Goal: Information Seeking & Learning: Find specific fact

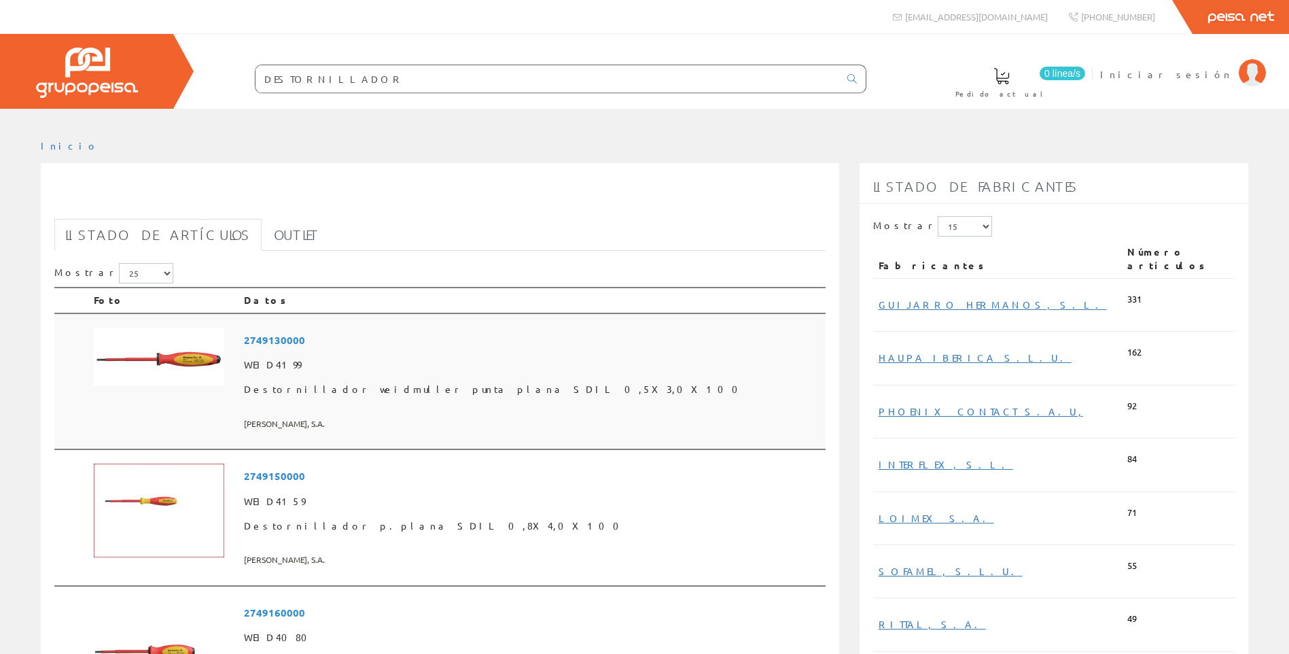
click at [366, 342] on span "2749130000" at bounding box center [532, 339] width 576 height 25
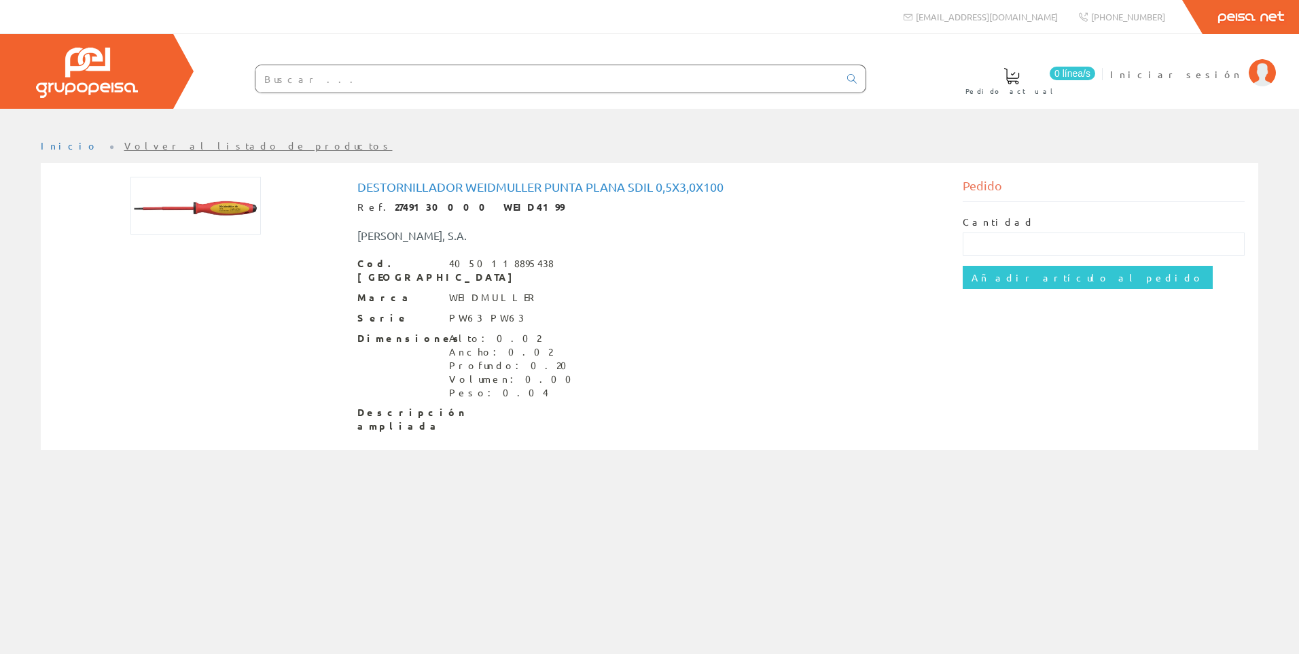
click at [645, 351] on div "Dimensiones Alto: 0.02 Ancho: 0.02 Profundo: 0.20 Volumen: 0.00 Peso: 0.04" at bounding box center [649, 366] width 585 height 68
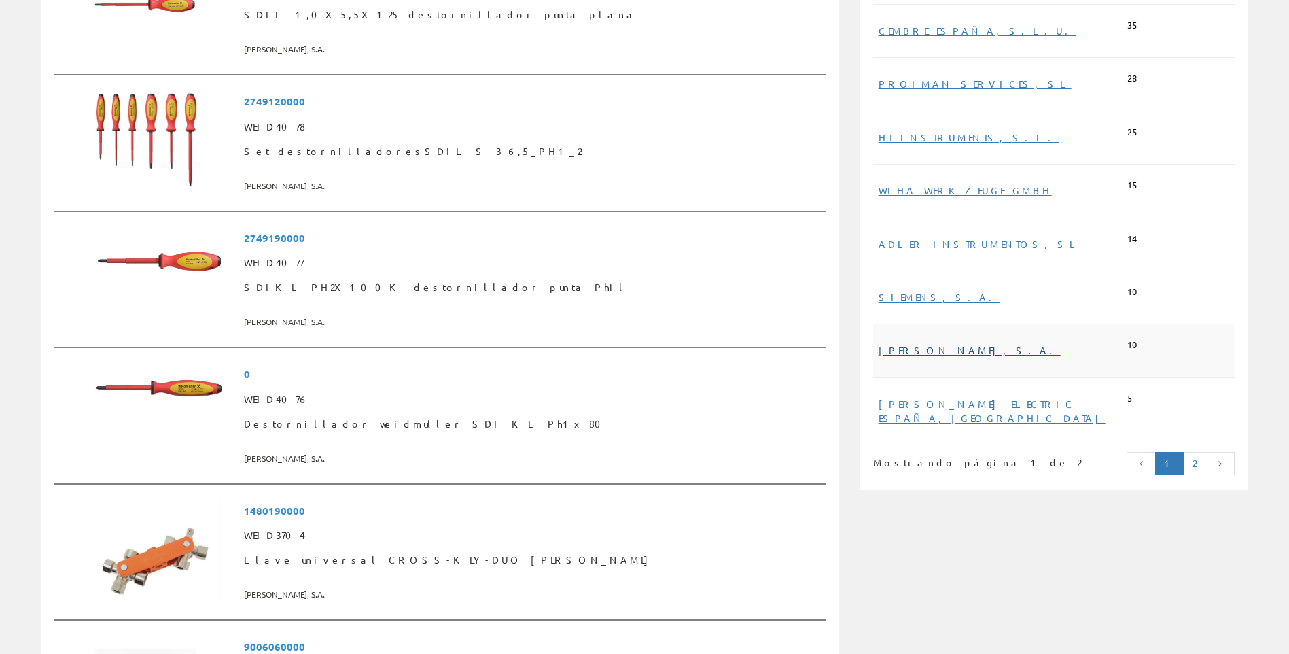
scroll to position [679, 0]
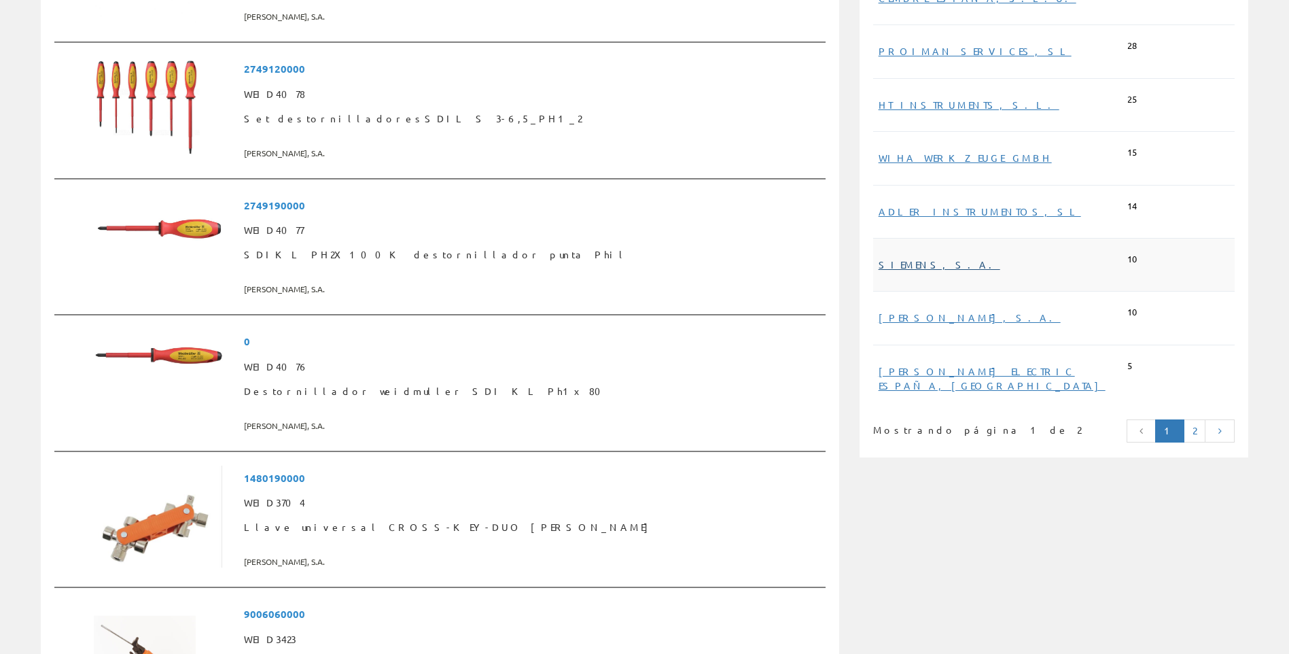
click at [910, 258] on link "SIEMENS, S.A." at bounding box center [940, 264] width 122 height 12
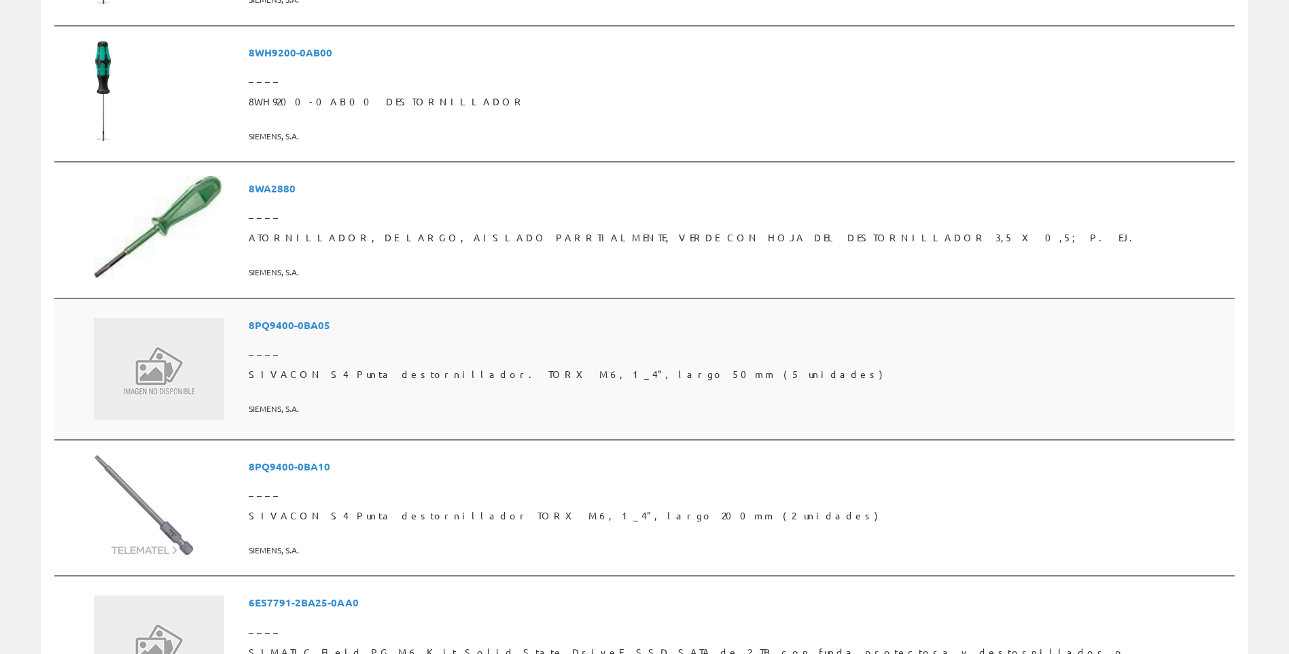
scroll to position [679, 0]
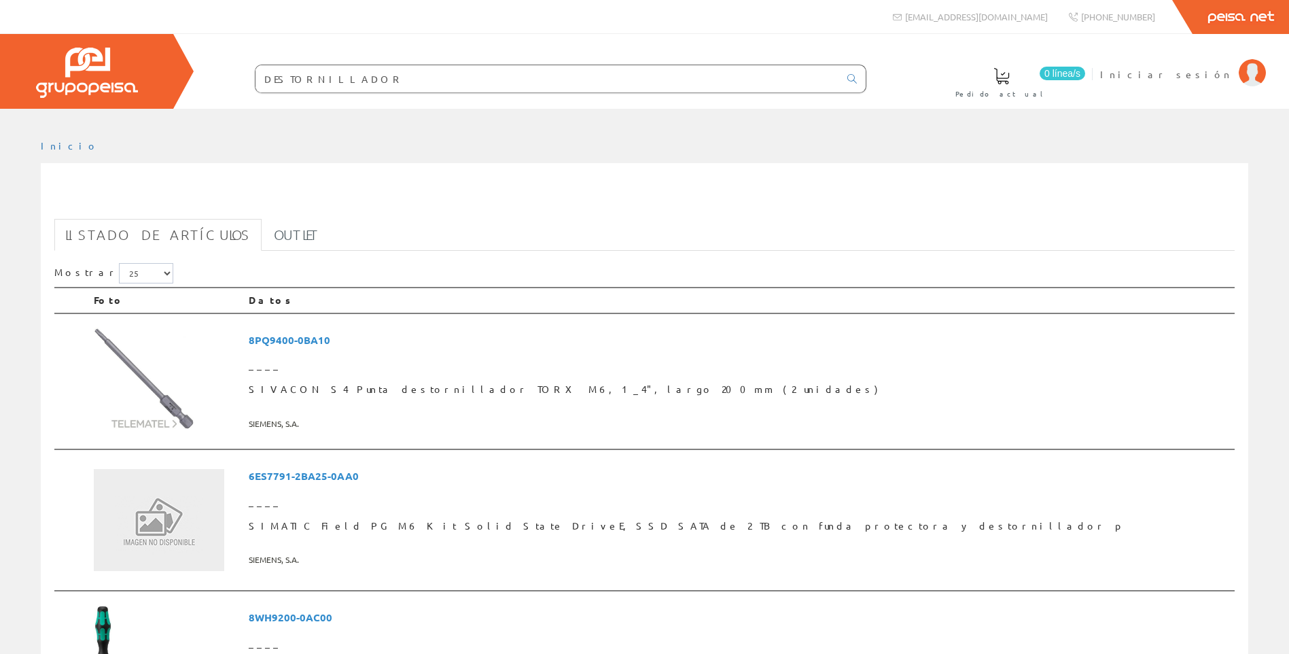
drag, startPoint x: 910, startPoint y: 274, endPoint x: 923, endPoint y: 268, distance: 14.3
click at [871, 208] on h1 "DESTORNILLADOR" at bounding box center [644, 198] width 1180 height 27
click at [438, 80] on input "DESTORNILLADOR" at bounding box center [547, 78] width 584 height 27
click at [428, 77] on input "DESTORNILLADOR" at bounding box center [547, 78] width 584 height 27
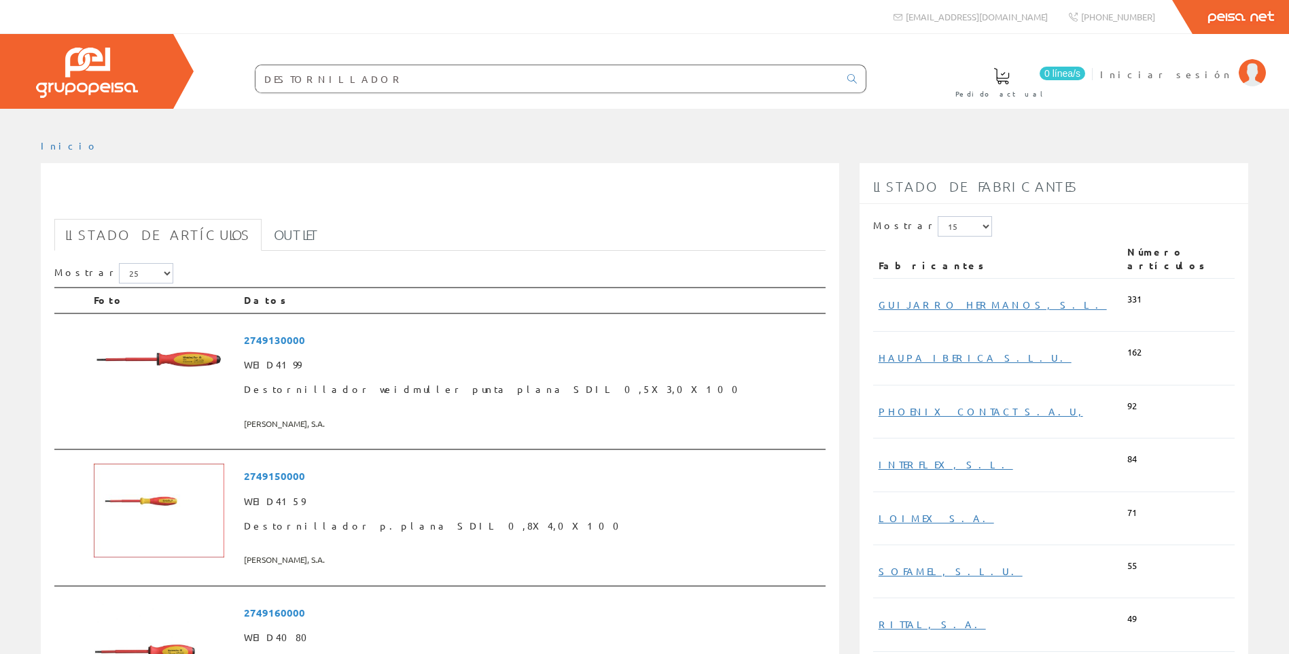
click at [419, 79] on input "DESTORNILLADOR" at bounding box center [547, 78] width 584 height 27
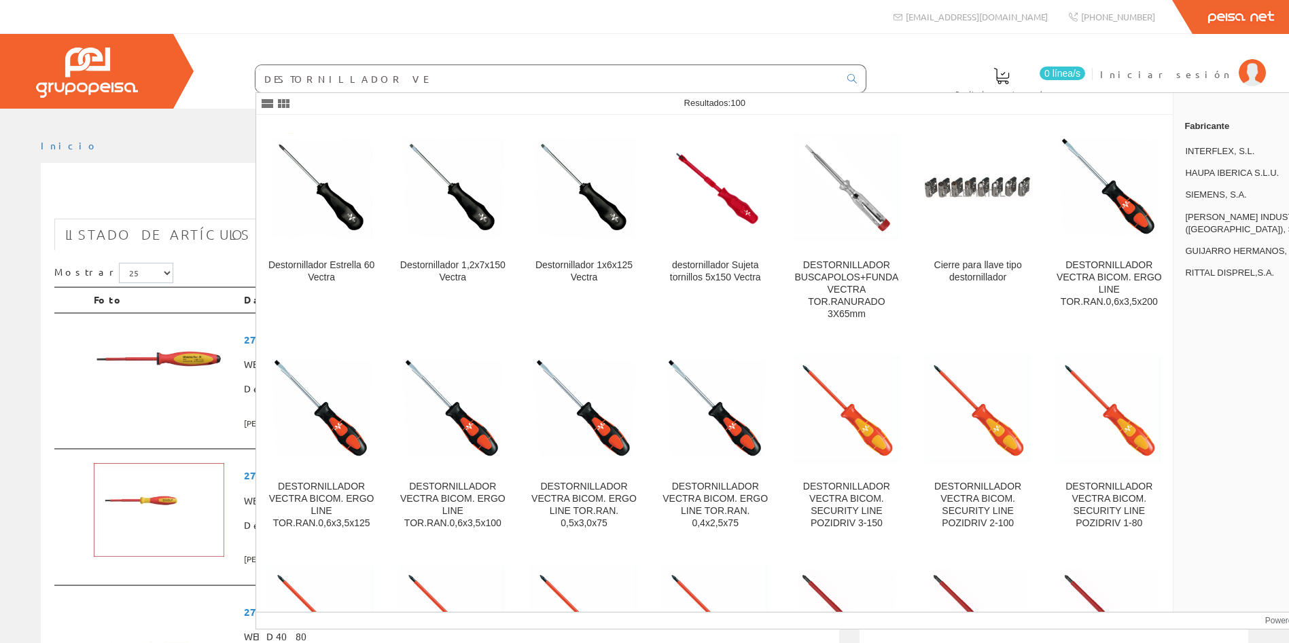
click at [375, 79] on input "DESTORNILLADOR VE" at bounding box center [547, 78] width 584 height 27
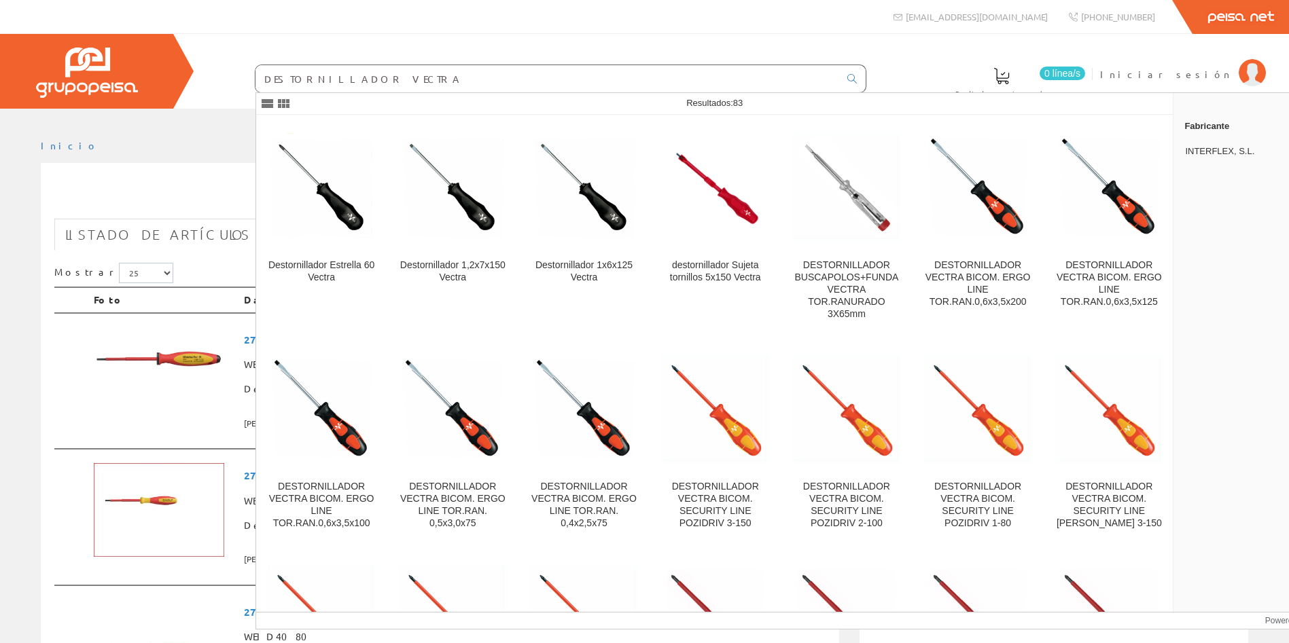
type input "DESTORNILLADOR VECTRA"
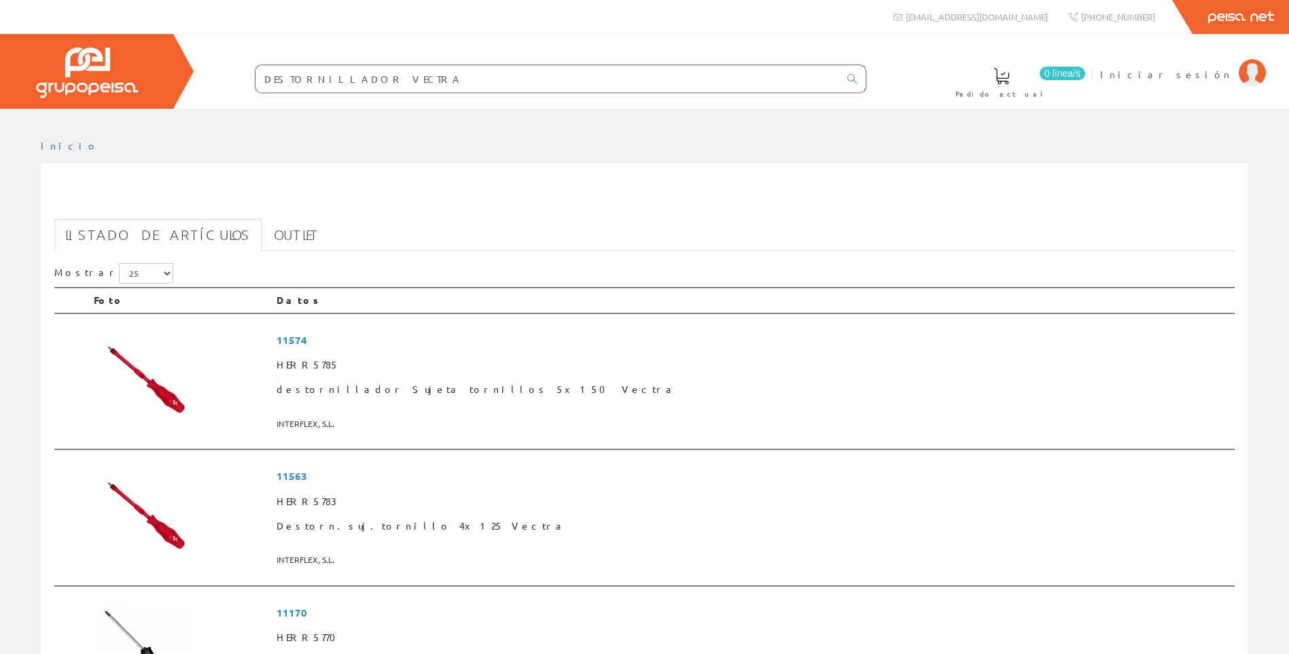
click at [391, 77] on input "DESTORNILLADOR VECTRA" at bounding box center [547, 78] width 584 height 27
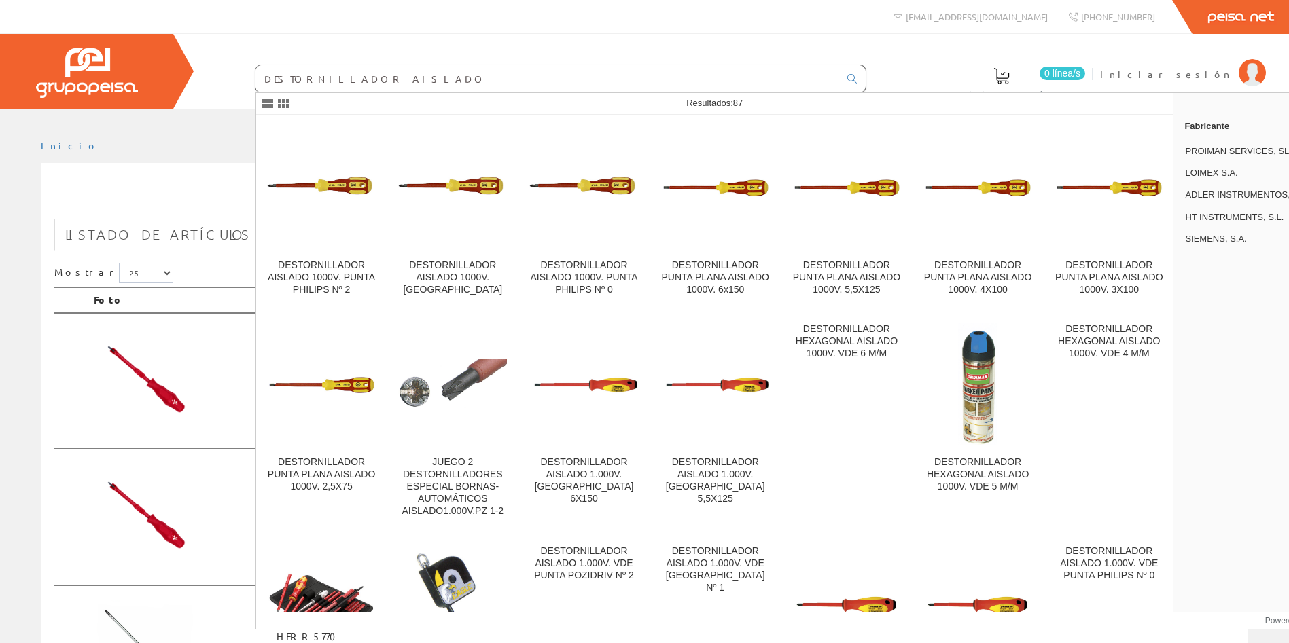
type input "DESTORNILLADOR AISLADO"
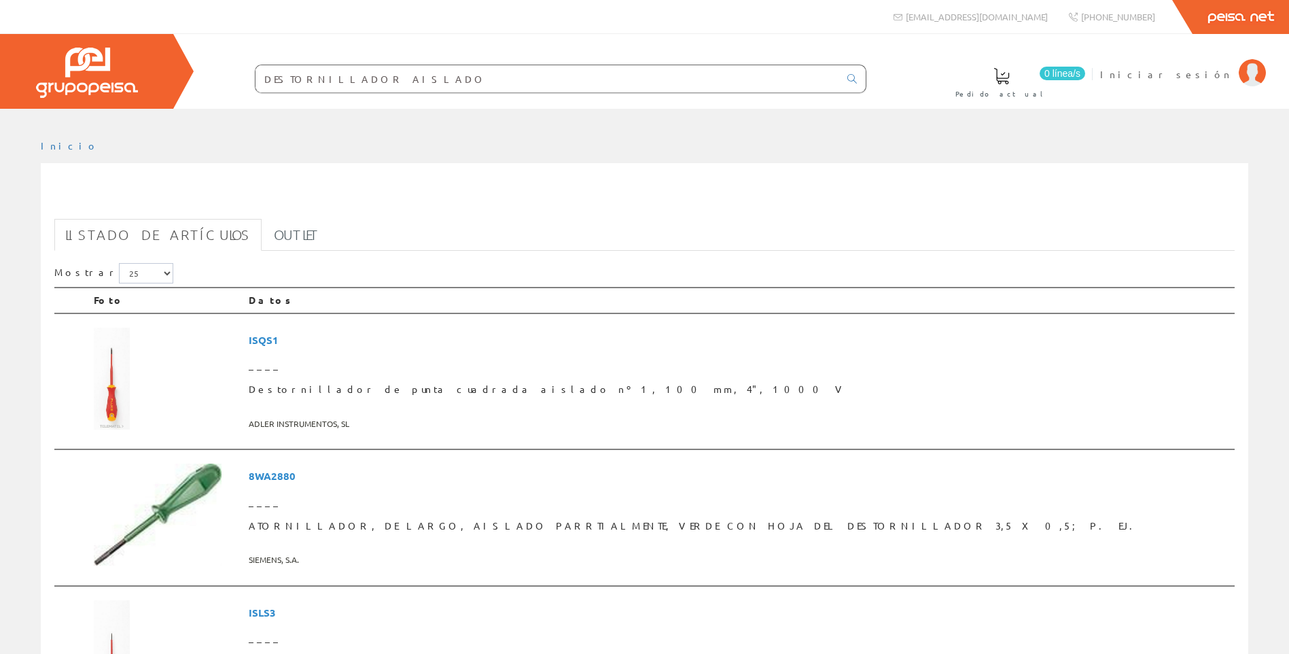
drag, startPoint x: 382, startPoint y: 73, endPoint x: 349, endPoint y: 75, distance: 33.3
click at [349, 75] on input "DESTORNILLADOR AISLADO" at bounding box center [547, 78] width 584 height 27
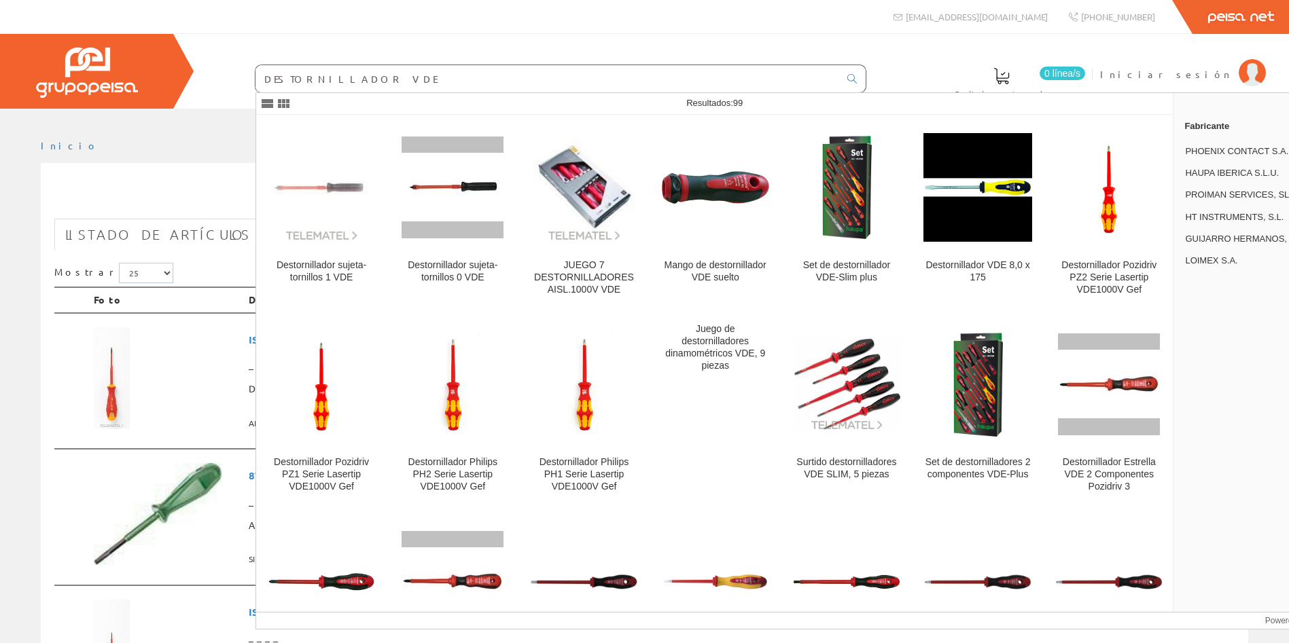
type input "DESTORNILLADOR VDE"
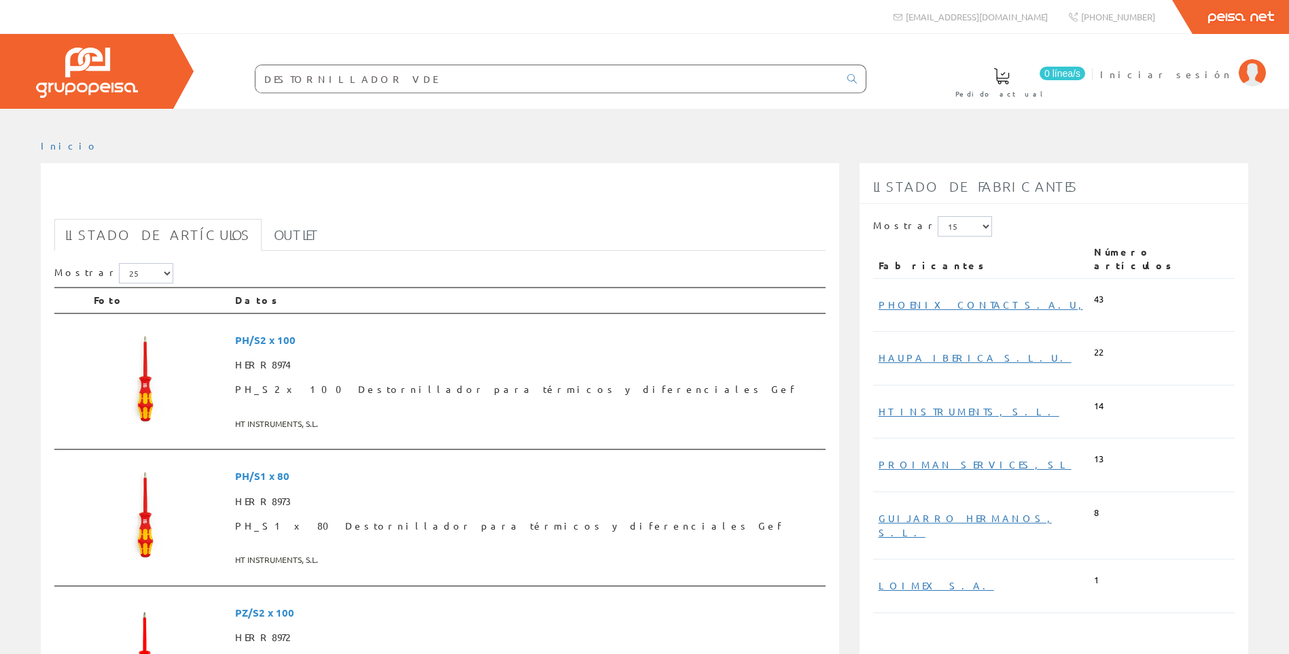
drag, startPoint x: 393, startPoint y: 77, endPoint x: 349, endPoint y: 78, distance: 44.2
click at [349, 78] on input "DESTORNILLADOR VDE" at bounding box center [547, 78] width 584 height 27
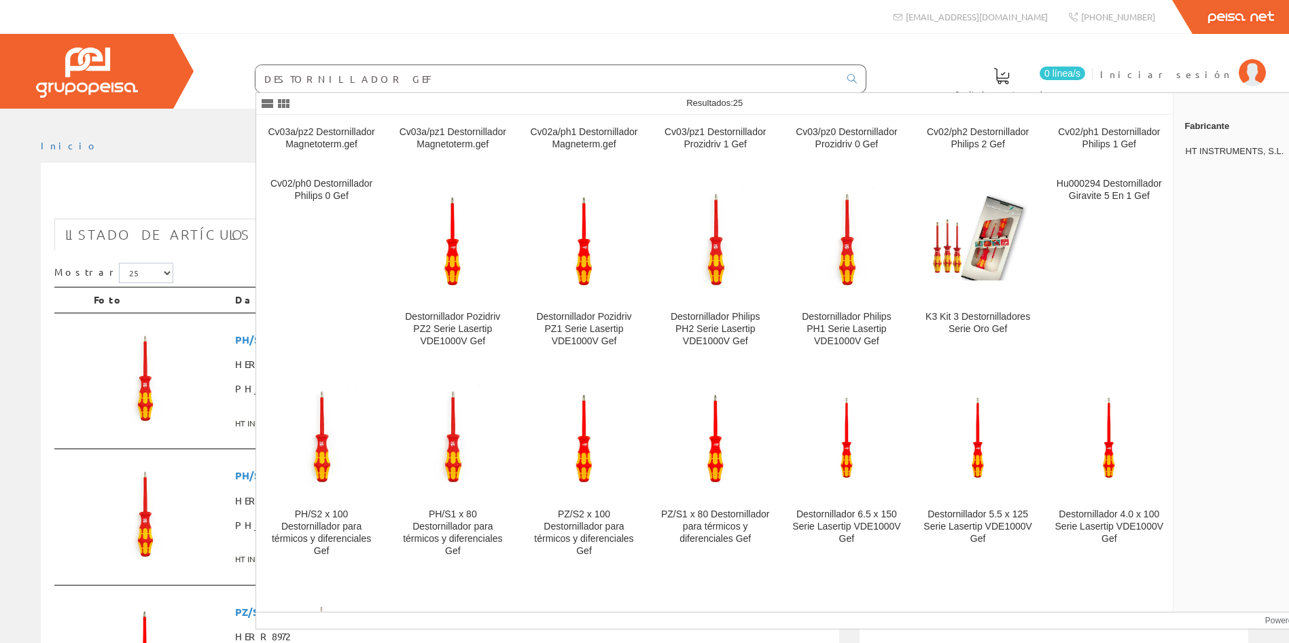
type input "DESTORNILLADOR GEF"
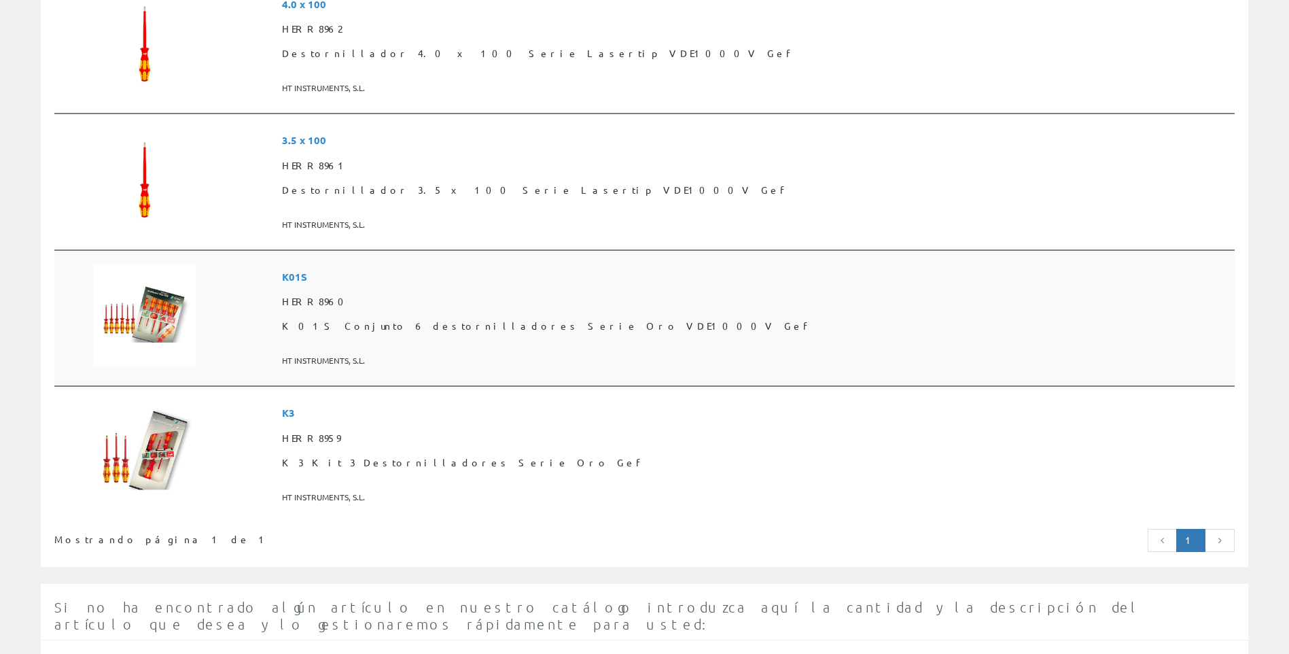
scroll to position [1699, 0]
click at [508, 322] on span "K01S Conjunto 6 destornilladores Serie Oro VDE1000V Gef" at bounding box center [755, 325] width 947 height 24
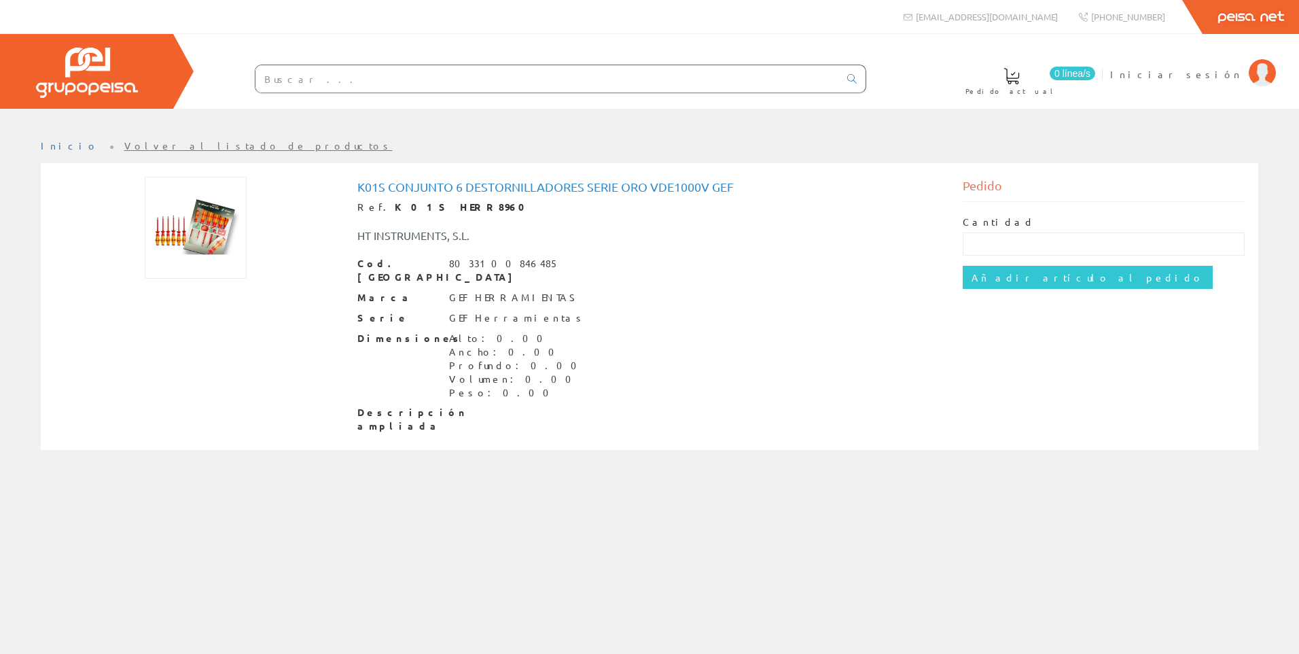
click at [211, 232] on img at bounding box center [196, 228] width 102 height 102
